Goal: Information Seeking & Learning: Learn about a topic

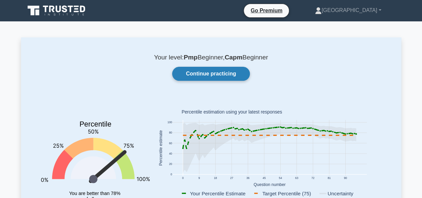
click at [215, 72] on link "Continue practicing" at bounding box center [210, 74] width 77 height 14
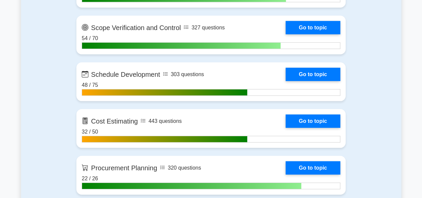
scroll to position [901, 0]
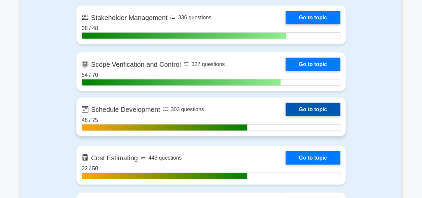
click at [286, 116] on link "Go to topic" at bounding box center [313, 109] width 55 height 13
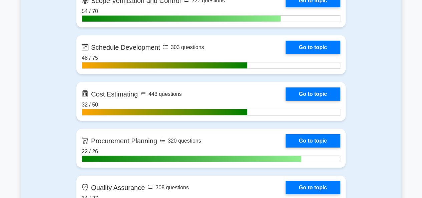
scroll to position [968, 0]
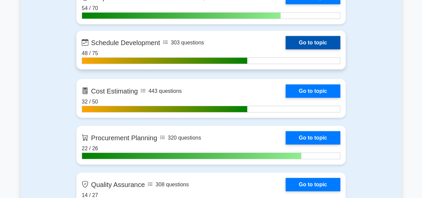
click at [286, 49] on link "Go to topic" at bounding box center [313, 42] width 55 height 13
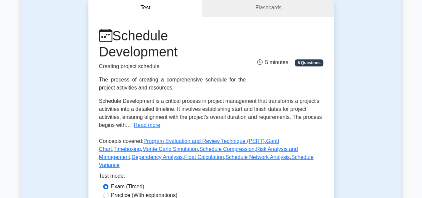
scroll to position [67, 0]
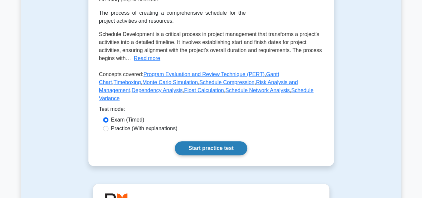
click at [201, 141] on link "Start practice test" at bounding box center [211, 148] width 72 height 14
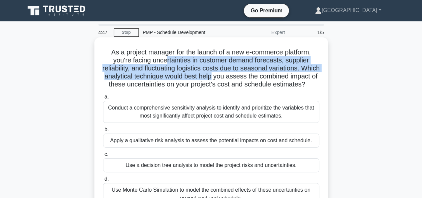
drag, startPoint x: 165, startPoint y: 63, endPoint x: 238, endPoint y: 76, distance: 74.5
click at [238, 76] on h5 "As a project manager for the launch of a new e-commerce platform, you're facing…" at bounding box center [211, 68] width 218 height 41
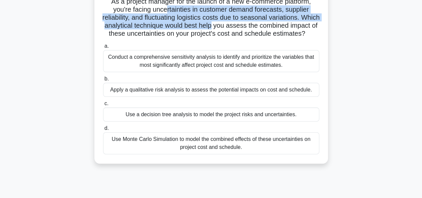
scroll to position [67, 0]
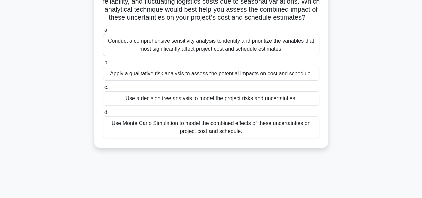
click at [157, 133] on div "Use Monte Carlo Simulation to model the combined effects of these uncertainties…" at bounding box center [211, 127] width 216 height 22
click at [103, 114] on input "d. Use Monte Carlo Simulation to model the combined effects of these uncertaint…" at bounding box center [103, 112] width 0 height 4
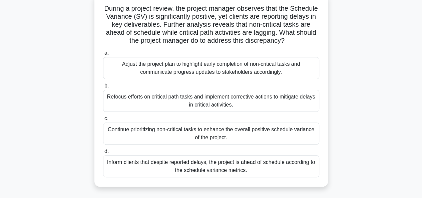
scroll to position [33, 0]
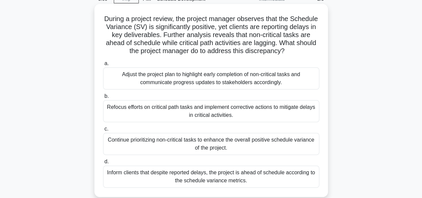
click at [204, 81] on div "Adjust the project plan to highlight early completion of non-critical tasks and…" at bounding box center [211, 78] width 216 height 22
click at [103, 66] on input "a. Adjust the project plan to highlight early completion of non-critical tasks …" at bounding box center [103, 63] width 0 height 4
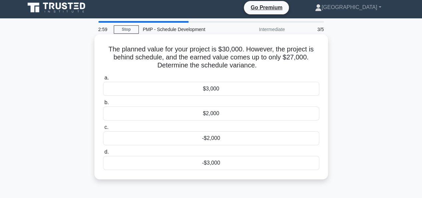
scroll to position [0, 0]
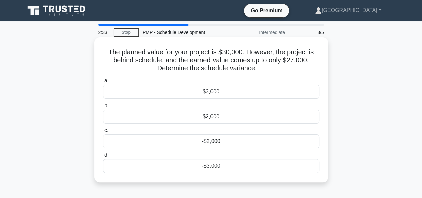
click at [207, 165] on div "-$3,000" at bounding box center [211, 166] width 216 height 14
click at [103, 157] on input "d. -$3,000" at bounding box center [103, 155] width 0 height 4
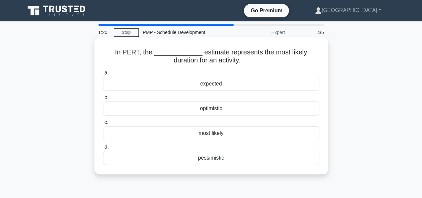
click at [208, 85] on div "expected" at bounding box center [211, 84] width 216 height 14
click at [103, 75] on input "a. expected" at bounding box center [103, 73] width 0 height 4
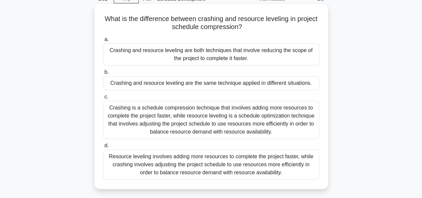
scroll to position [67, 0]
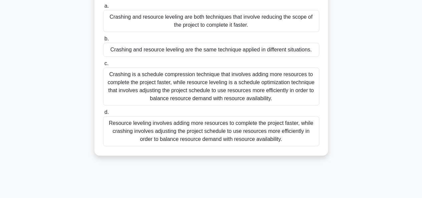
click at [190, 87] on div "Crashing is a schedule compression technique that involves adding more resource…" at bounding box center [211, 86] width 216 height 38
click at [103, 66] on input "c. Crashing is a schedule compression technique that involves adding more resou…" at bounding box center [103, 63] width 0 height 4
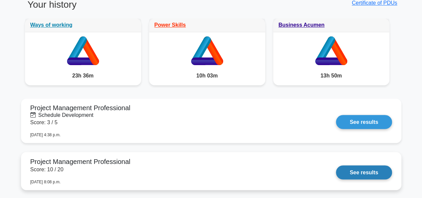
scroll to position [567, 0]
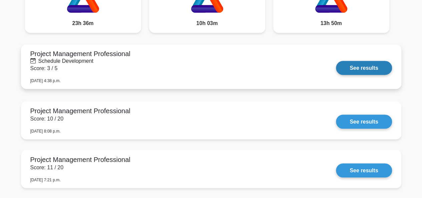
click at [384, 66] on link "See results" at bounding box center [364, 68] width 56 height 14
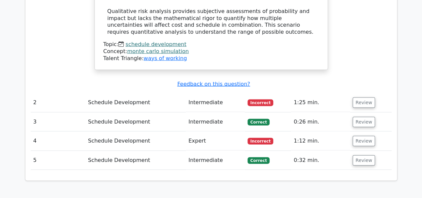
scroll to position [701, 0]
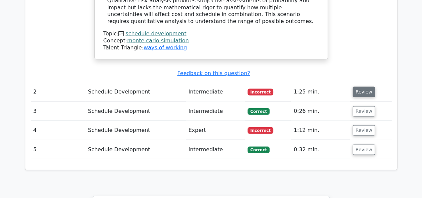
click at [363, 87] on button "Review" at bounding box center [364, 92] width 23 height 10
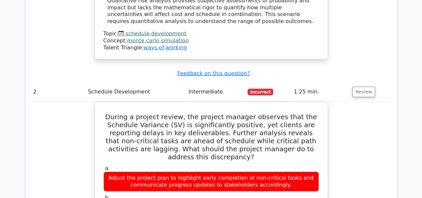
scroll to position [768, 0]
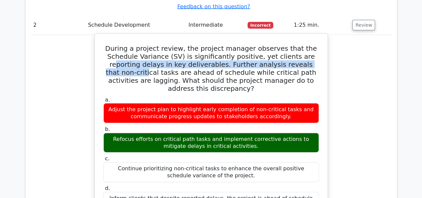
drag, startPoint x: 294, startPoint y: 33, endPoint x: 302, endPoint y: 43, distance: 12.9
click at [302, 44] on h5 "During a project review, the project manager observes that the Schedule Varianc…" at bounding box center [211, 68] width 217 height 48
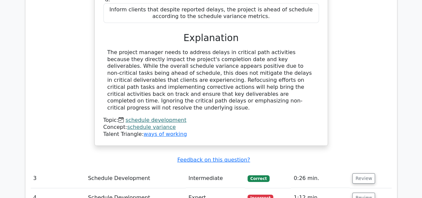
scroll to position [1034, 0]
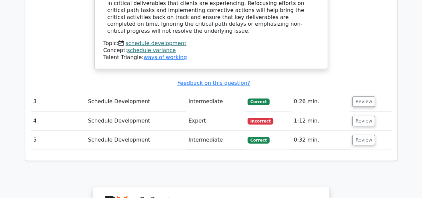
click at [359, 92] on td "Review" at bounding box center [371, 101] width 42 height 19
click at [360, 96] on button "Review" at bounding box center [363, 101] width 23 height 10
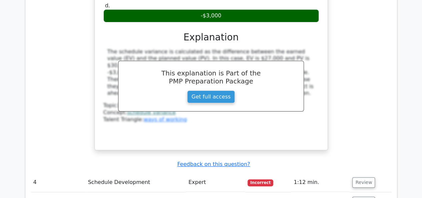
scroll to position [1335, 0]
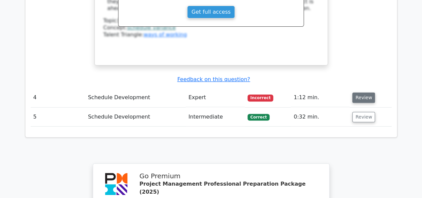
click at [360, 92] on button "Review" at bounding box center [363, 97] width 23 height 10
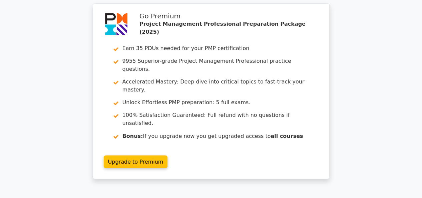
scroll to position [1769, 0]
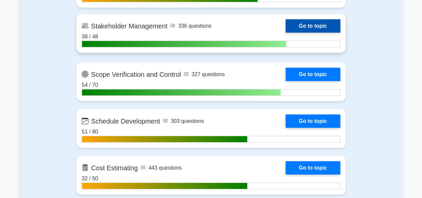
scroll to position [901, 0]
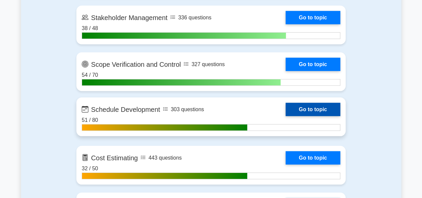
click at [286, 116] on link "Go to topic" at bounding box center [313, 109] width 55 height 13
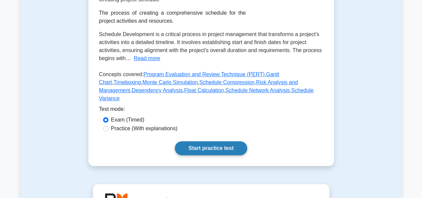
click at [201, 141] on link "Start practice test" at bounding box center [211, 148] width 72 height 14
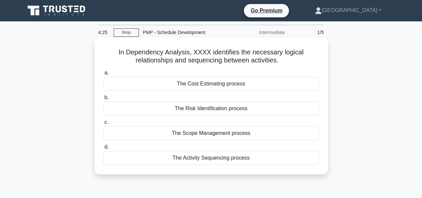
click at [208, 158] on div "The Activity Sequencing process" at bounding box center [211, 158] width 216 height 14
click at [103, 149] on input "d. The Activity Sequencing process" at bounding box center [103, 147] width 0 height 4
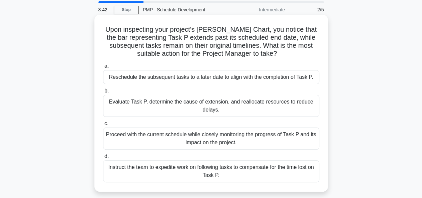
scroll to position [33, 0]
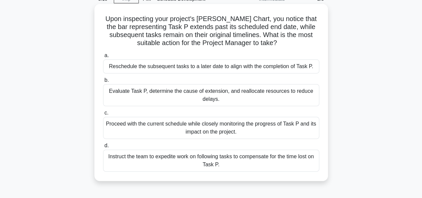
click at [167, 93] on div "Evaluate Task P, determine the cause of extension, and reallocate resources to …" at bounding box center [211, 95] width 216 height 22
click at [103, 82] on input "b. Evaluate Task P, determine the cause of extension, and reallocate resources …" at bounding box center [103, 80] width 0 height 4
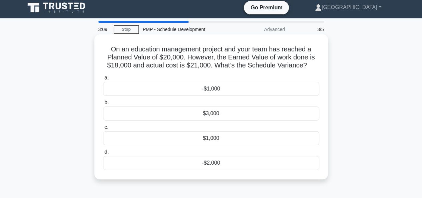
scroll to position [0, 0]
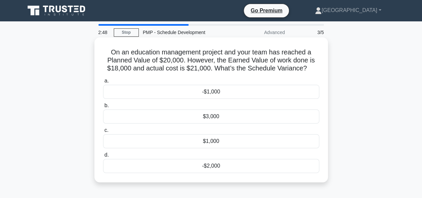
click at [193, 167] on div "-$2,000" at bounding box center [211, 166] width 216 height 14
click at [103, 157] on input "d. -$2,000" at bounding box center [103, 155] width 0 height 4
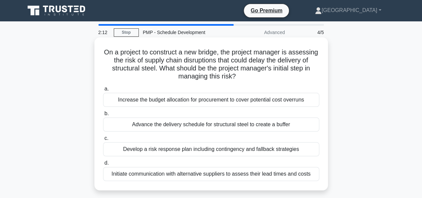
scroll to position [33, 0]
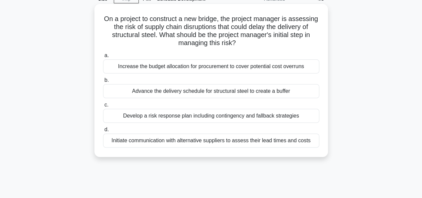
click at [202, 140] on div "Initiate communication with alternative suppliers to assess their lead times an…" at bounding box center [211, 140] width 216 height 14
click at [103, 132] on input "d. Initiate communication with alternative suppliers to assess their lead times…" at bounding box center [103, 129] width 0 height 4
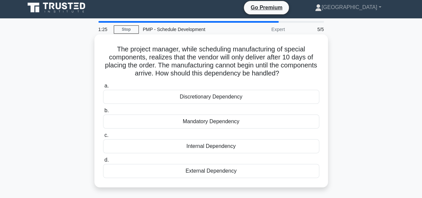
scroll to position [0, 0]
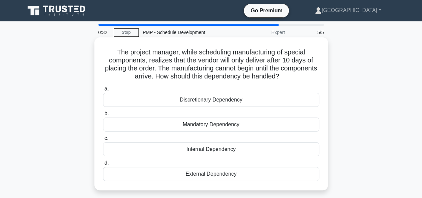
click at [203, 173] on div "External Dependency" at bounding box center [211, 174] width 216 height 14
click at [103, 165] on input "d. External Dependency" at bounding box center [103, 163] width 0 height 4
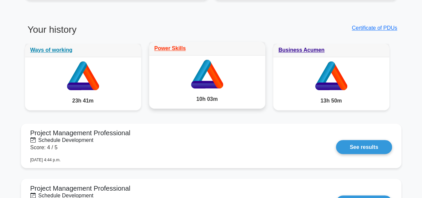
scroll to position [501, 0]
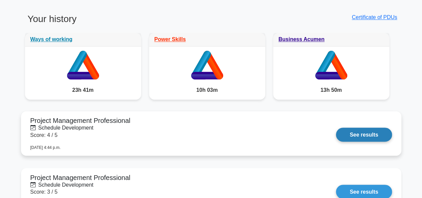
click at [344, 136] on link "See results" at bounding box center [364, 134] width 56 height 14
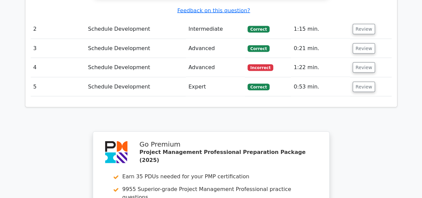
scroll to position [601, 0]
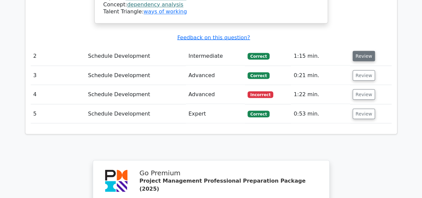
click at [366, 51] on button "Review" at bounding box center [364, 56] width 23 height 10
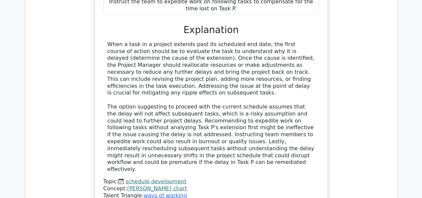
scroll to position [868, 0]
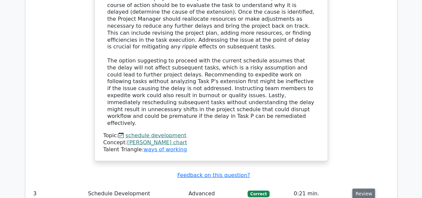
click at [353, 189] on button "Review" at bounding box center [363, 194] width 23 height 10
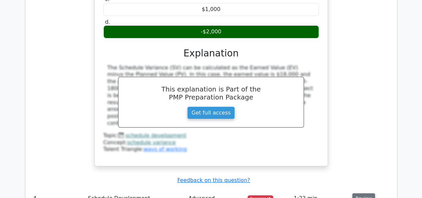
scroll to position [1168, 0]
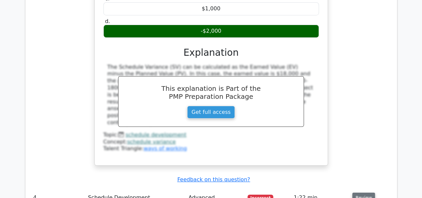
click at [357, 193] on button "Review" at bounding box center [363, 198] width 23 height 10
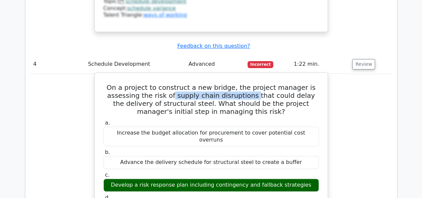
drag, startPoint x: 172, startPoint y: 39, endPoint x: 250, endPoint y: 38, distance: 78.8
click at [250, 83] on h5 "On a project to construct a new bridge, the project manager is assessing the ri…" at bounding box center [211, 99] width 217 height 32
drag, startPoint x: 247, startPoint y: 41, endPoint x: 173, endPoint y: 41, distance: 73.7
click at [173, 83] on h5 "On a project to construct a new bridge, the project manager is assessing the ri…" at bounding box center [211, 99] width 217 height 32
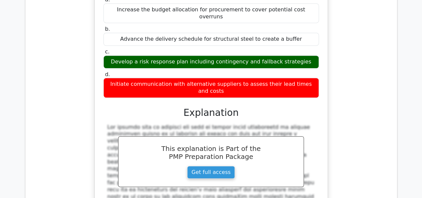
scroll to position [1535, 0]
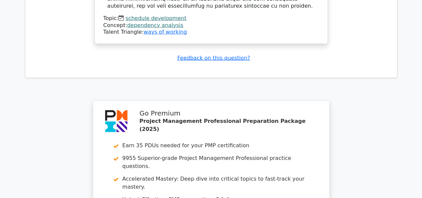
scroll to position [2114, 0]
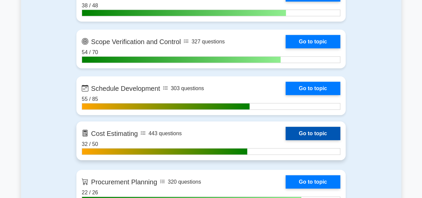
scroll to position [934, 0]
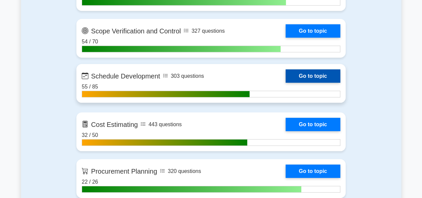
click at [286, 82] on link "Go to topic" at bounding box center [313, 75] width 55 height 13
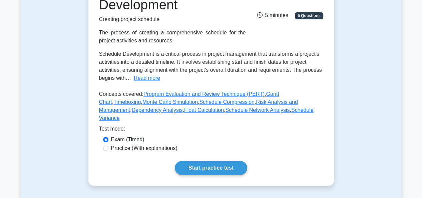
scroll to position [133, 0]
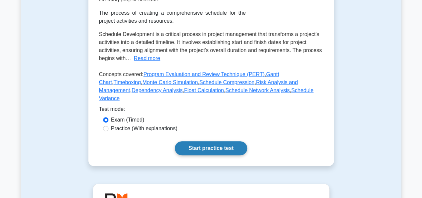
click at [218, 144] on link "Start practice test" at bounding box center [211, 148] width 72 height 14
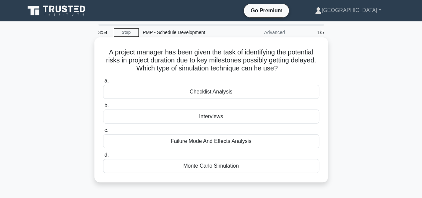
click at [207, 141] on div "Failure Mode And Effects Analysis" at bounding box center [211, 141] width 216 height 14
click at [103, 132] on input "c. Failure Mode And Effects Analysis" at bounding box center [103, 130] width 0 height 4
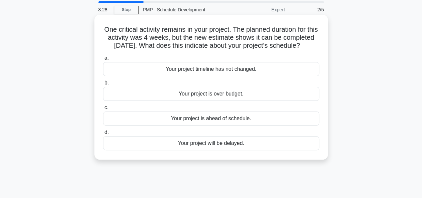
scroll to position [33, 0]
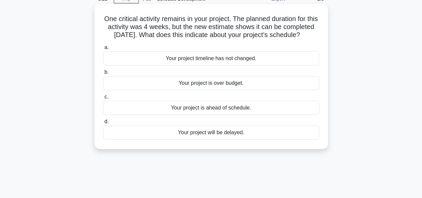
click at [207, 115] on div "Your project is ahead of schedule." at bounding box center [211, 108] width 216 height 14
click at [103, 99] on input "c. Your project is ahead of schedule." at bounding box center [103, 97] width 0 height 4
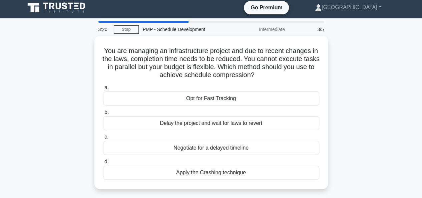
scroll to position [0, 0]
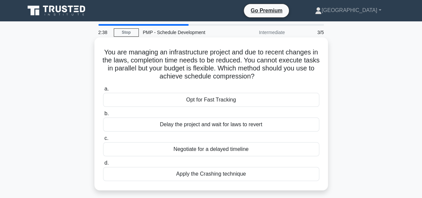
click at [208, 175] on div "Apply the Crashing technique" at bounding box center [211, 174] width 216 height 14
click at [103, 165] on input "d. Apply the Crashing technique" at bounding box center [103, 163] width 0 height 4
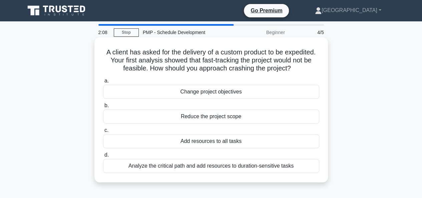
click at [204, 166] on div "Analyze the critical path and add resources to duration-sensitive tasks" at bounding box center [211, 166] width 216 height 14
click at [103, 157] on input "d. Analyze the critical path and add resources to duration-sensitive tasks" at bounding box center [103, 155] width 0 height 4
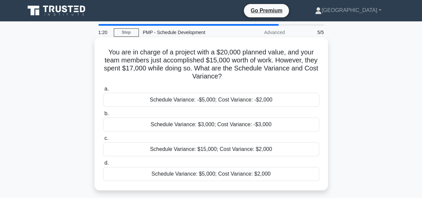
click at [208, 102] on div "Schedule Variance: -$5,000; Cost Variance: -$2,000" at bounding box center [211, 100] width 216 height 14
click at [103, 91] on input "a. Schedule Variance: -$5,000; Cost Variance: -$2,000" at bounding box center [103, 89] width 0 height 4
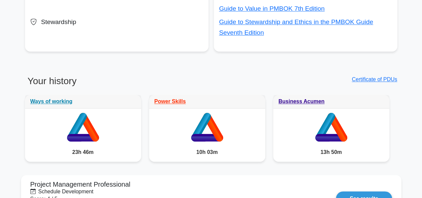
scroll to position [501, 0]
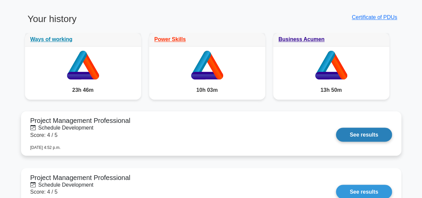
click at [362, 132] on link "See results" at bounding box center [364, 134] width 56 height 14
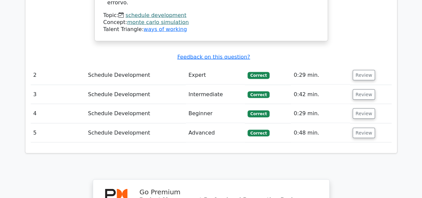
scroll to position [634, 0]
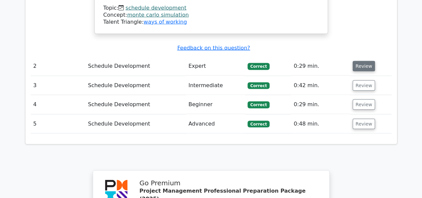
click at [363, 61] on button "Review" at bounding box center [364, 66] width 23 height 10
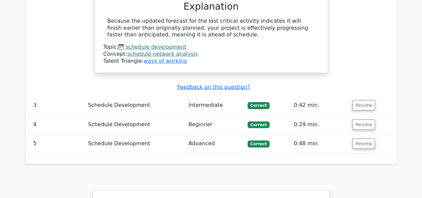
scroll to position [868, 0]
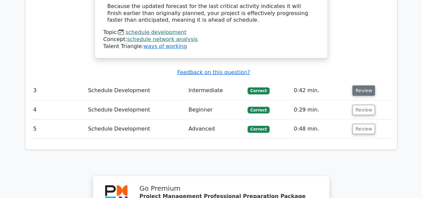
click at [359, 85] on button "Review" at bounding box center [363, 90] width 23 height 10
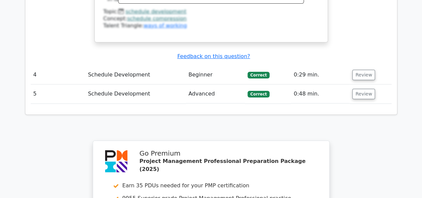
scroll to position [1201, 0]
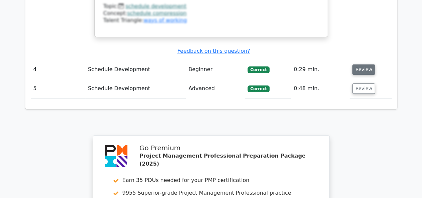
click at [363, 64] on button "Review" at bounding box center [363, 69] width 23 height 10
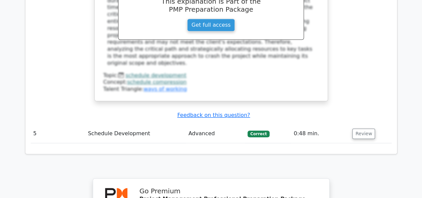
scroll to position [1468, 0]
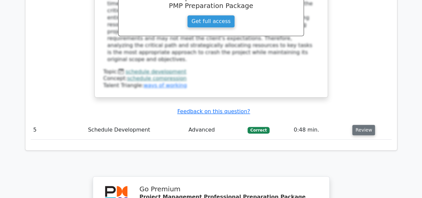
click at [358, 125] on button "Review" at bounding box center [363, 130] width 23 height 10
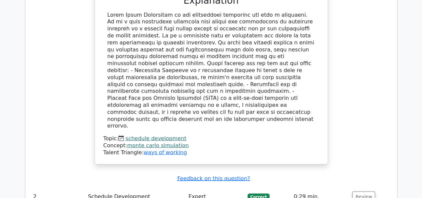
scroll to position [334, 0]
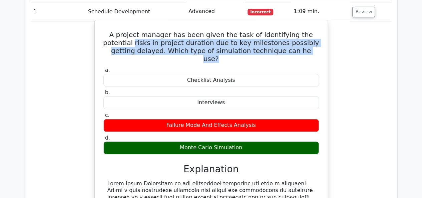
drag, startPoint x: 117, startPoint y: 41, endPoint x: 305, endPoint y: 48, distance: 188.0
click at [305, 48] on h5 "A project manager has been given the task of identifying the potential risks in…" at bounding box center [211, 47] width 217 height 32
click at [290, 47] on h5 "A project manager has been given the task of identifying the potential risks in…" at bounding box center [211, 47] width 217 height 32
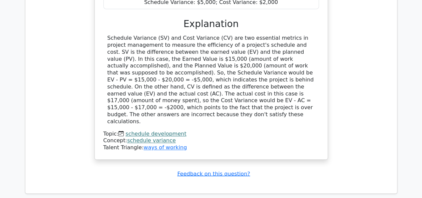
scroll to position [1962, 0]
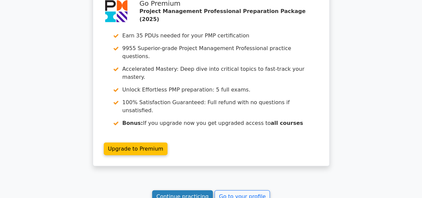
click at [197, 190] on link "Continue practicing" at bounding box center [182, 196] width 61 height 13
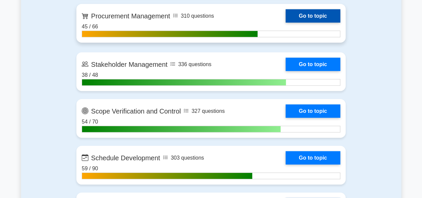
scroll to position [901, 0]
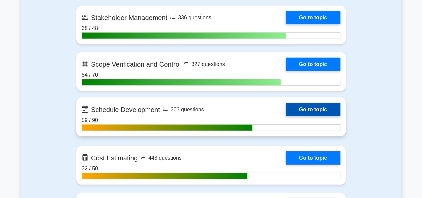
click at [286, 116] on link "Go to topic" at bounding box center [313, 109] width 55 height 13
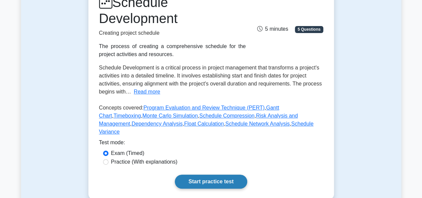
click at [210, 175] on link "Start practice test" at bounding box center [211, 182] width 72 height 14
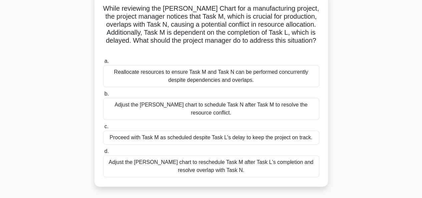
scroll to position [33, 0]
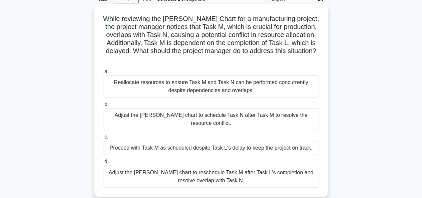
click at [207, 169] on div "Adjust the Gantt chart to reschedule Task M after Task L's completion and resol…" at bounding box center [211, 177] width 216 height 22
click at [103, 164] on input "d. Adjust the Gantt chart to reschedule Task M after Task L's completion and re…" at bounding box center [103, 162] width 0 height 4
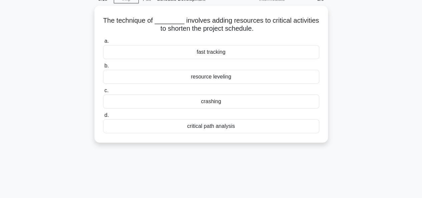
scroll to position [0, 0]
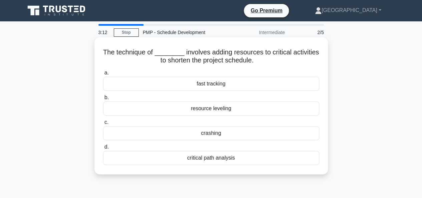
click at [208, 135] on div "crashing" at bounding box center [211, 133] width 216 height 14
click at [103, 124] on input "c. crashing" at bounding box center [103, 122] width 0 height 4
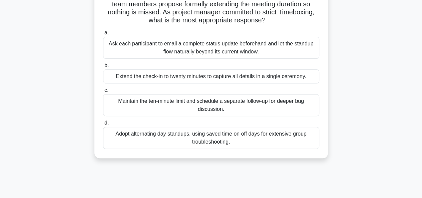
scroll to position [33, 0]
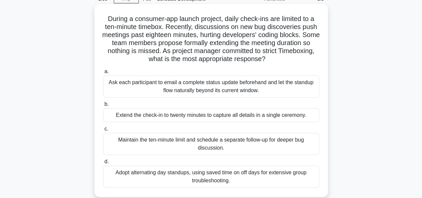
click at [206, 144] on div "Maintain the ten-minute limit and schedule a separate follow-up for deeper bug …" at bounding box center [211, 144] width 216 height 22
click at [103, 131] on input "c. Maintain the ten-minute limit and schedule a separate follow-up for deeper b…" at bounding box center [103, 129] width 0 height 4
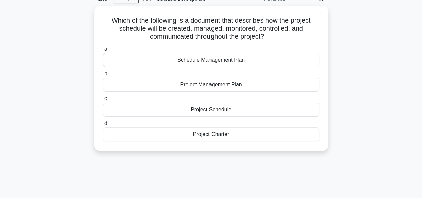
scroll to position [0, 0]
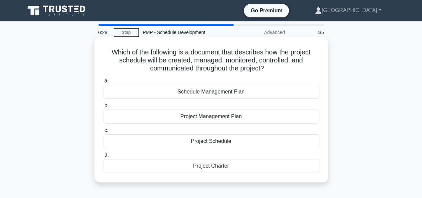
click at [213, 166] on div "Project Charter" at bounding box center [211, 166] width 216 height 14
click at [103, 157] on input "d. Project Charter" at bounding box center [103, 155] width 0 height 4
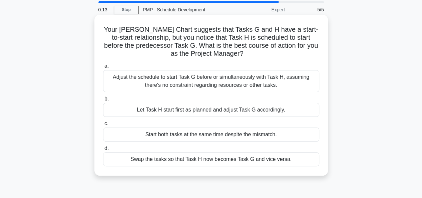
scroll to position [33, 0]
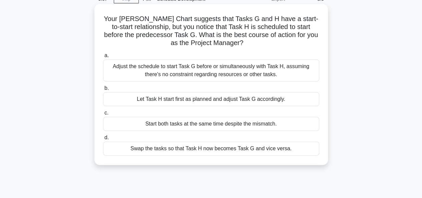
click at [180, 69] on div "Adjust the schedule to start Task G before or simultaneously with Task H, assum…" at bounding box center [211, 70] width 216 height 22
click at [103, 58] on input "a. Adjust the schedule to start Task G before or simultaneously with Task H, as…" at bounding box center [103, 55] width 0 height 4
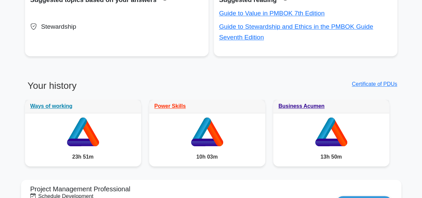
scroll to position [534, 0]
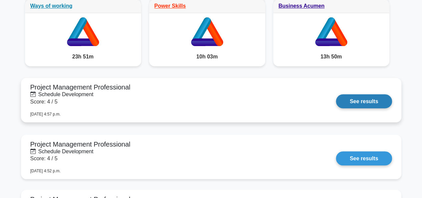
click at [357, 100] on link "See results" at bounding box center [364, 101] width 56 height 14
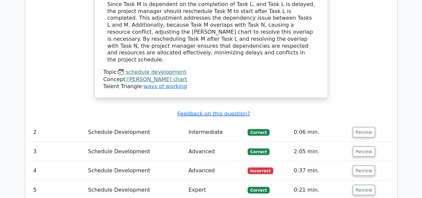
scroll to position [567, 0]
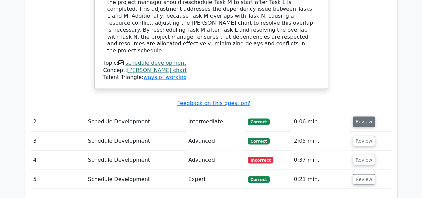
click at [363, 116] on button "Review" at bounding box center [364, 121] width 23 height 10
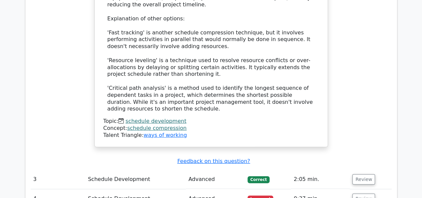
scroll to position [901, 0]
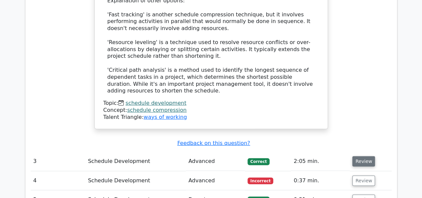
click at [356, 156] on button "Review" at bounding box center [363, 161] width 23 height 10
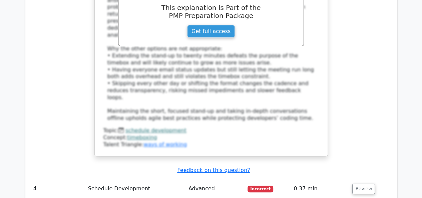
scroll to position [1402, 0]
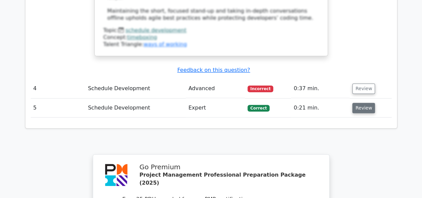
click at [356, 103] on button "Review" at bounding box center [363, 108] width 23 height 10
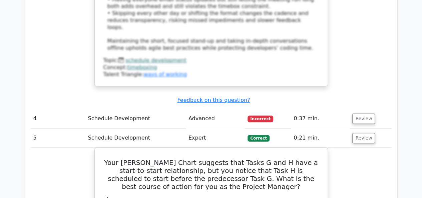
scroll to position [1368, 0]
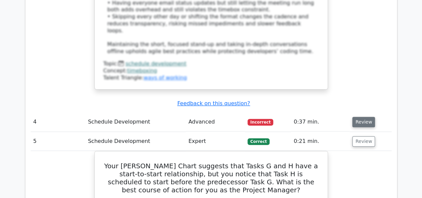
click at [359, 117] on button "Review" at bounding box center [363, 122] width 23 height 10
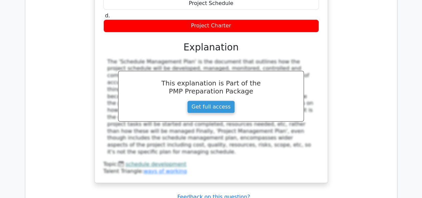
scroll to position [1635, 0]
